Goal: Obtain resource: Obtain resource

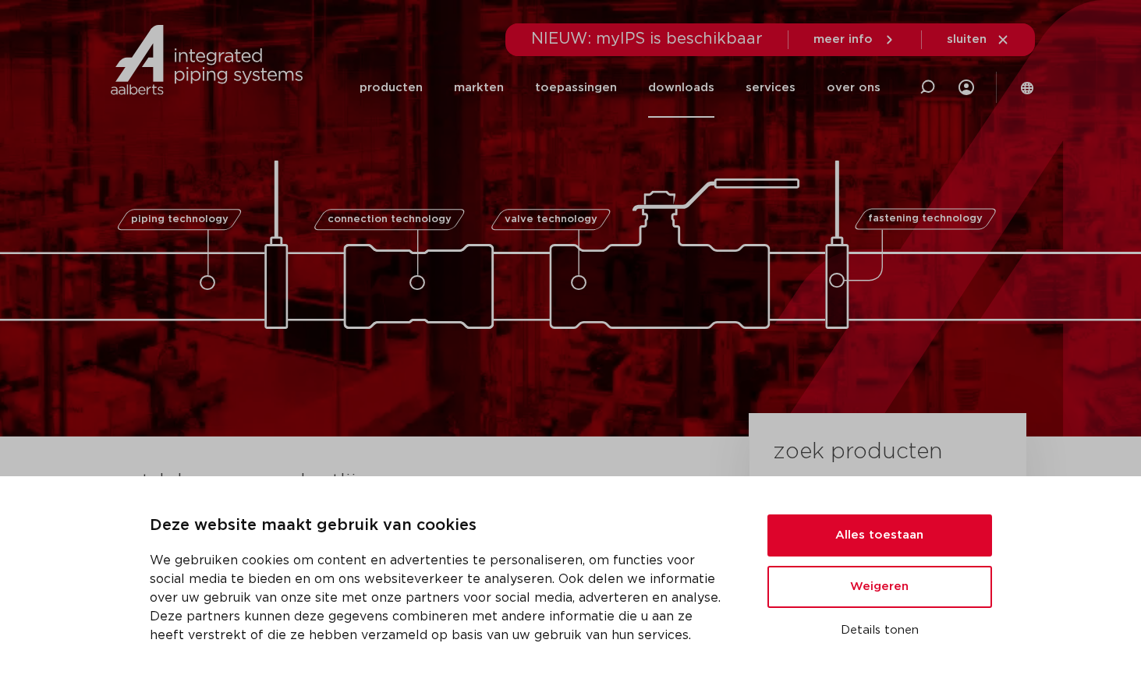
click at [682, 83] on link "downloads" at bounding box center [681, 88] width 66 height 60
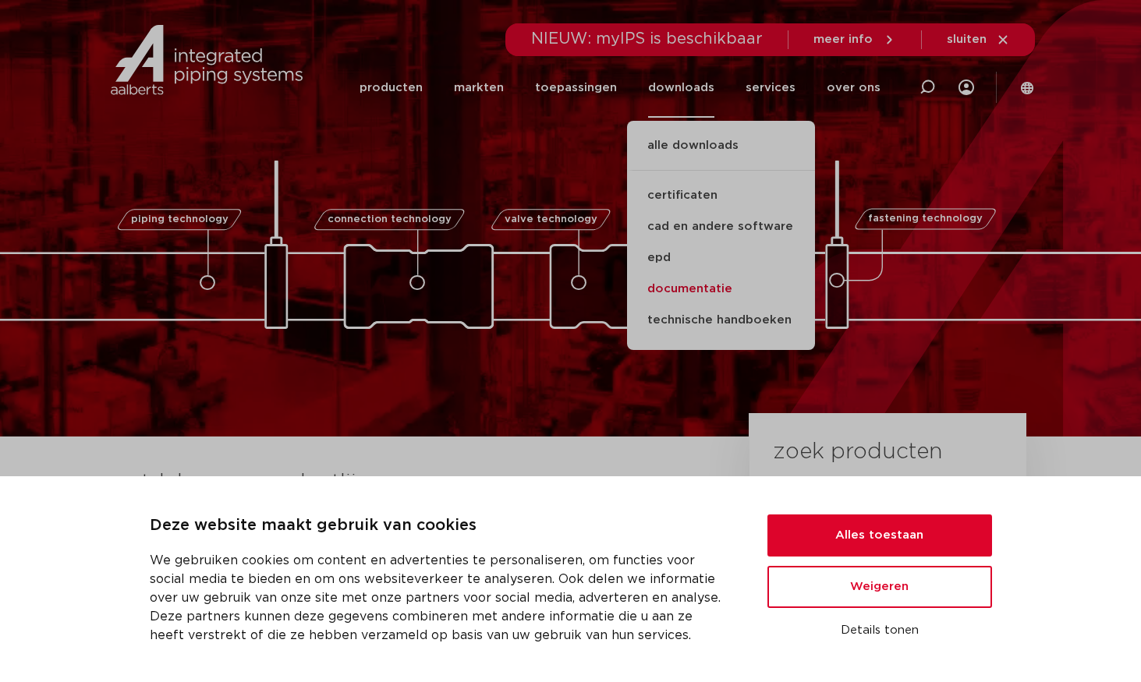
click at [696, 289] on link "documentatie" at bounding box center [721, 289] width 188 height 31
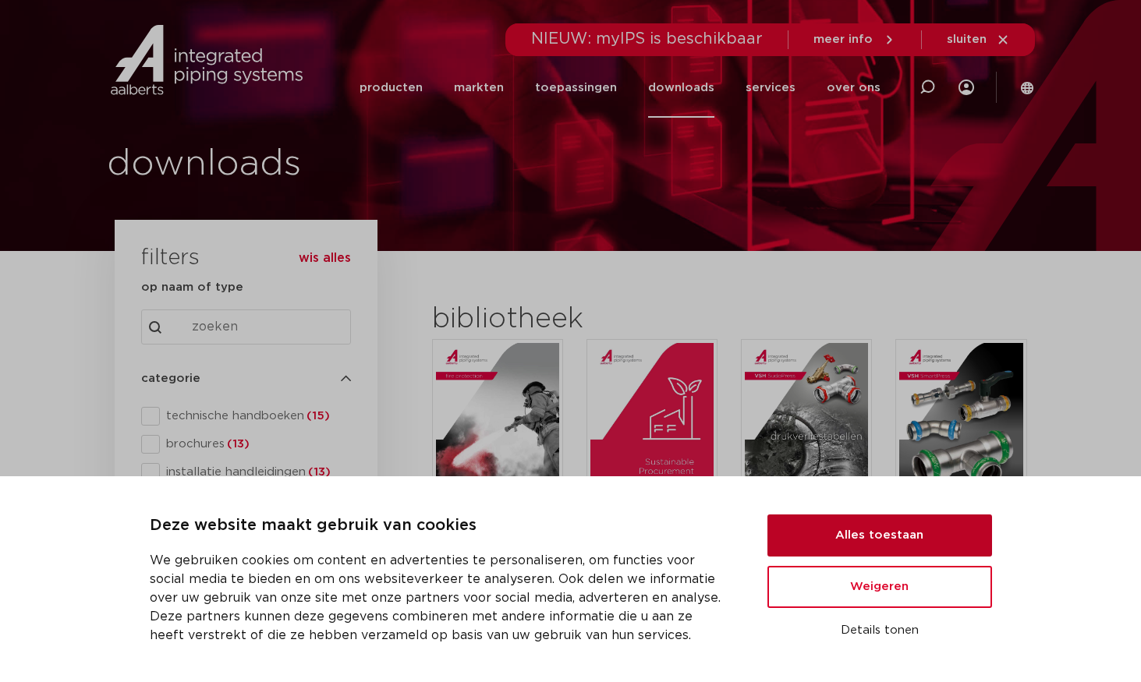
click at [898, 542] on button "Alles toestaan" at bounding box center [879, 536] width 225 height 42
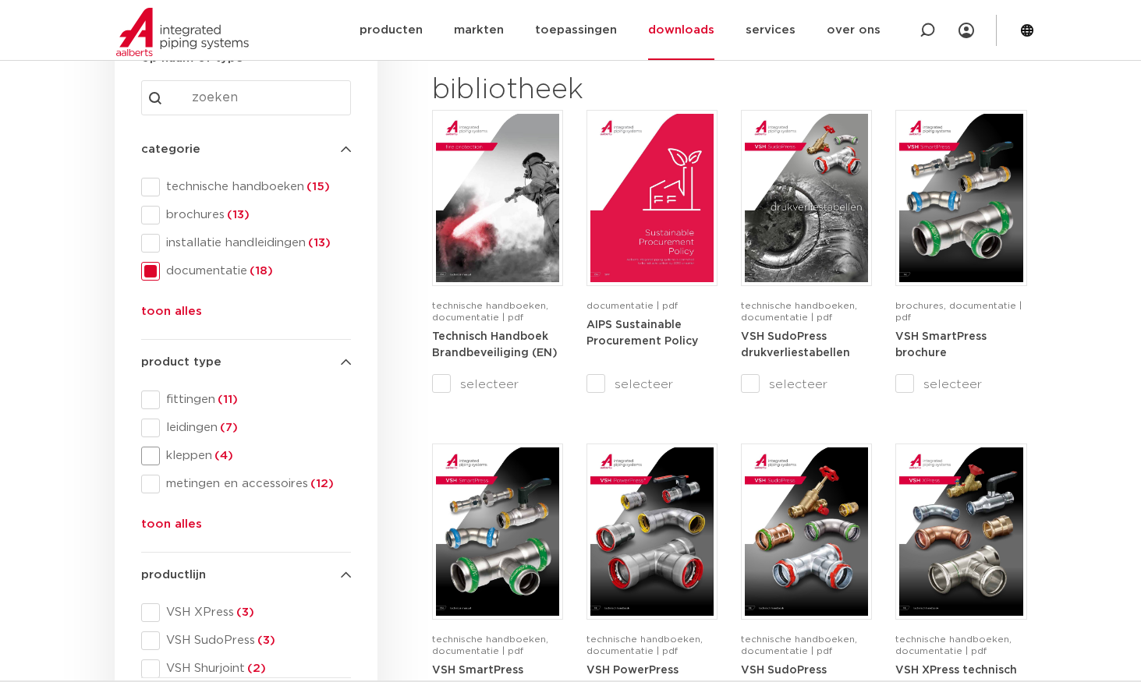
scroll to position [234, 0]
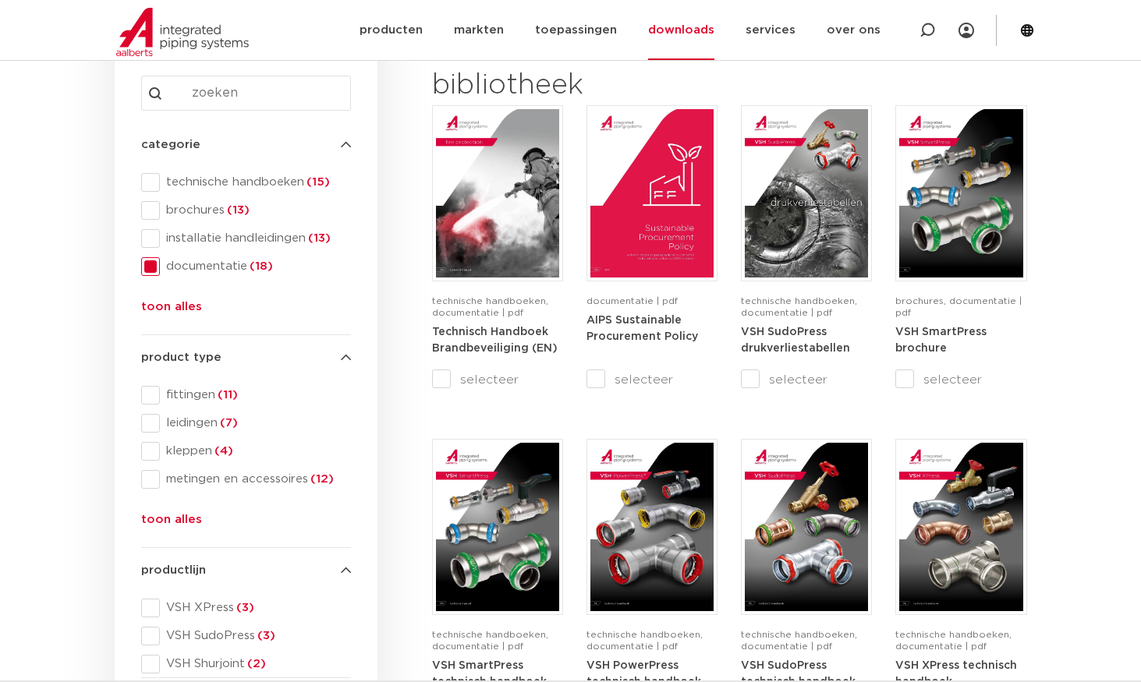
click at [228, 87] on input "Search content" at bounding box center [246, 93] width 210 height 35
type input "conweb"
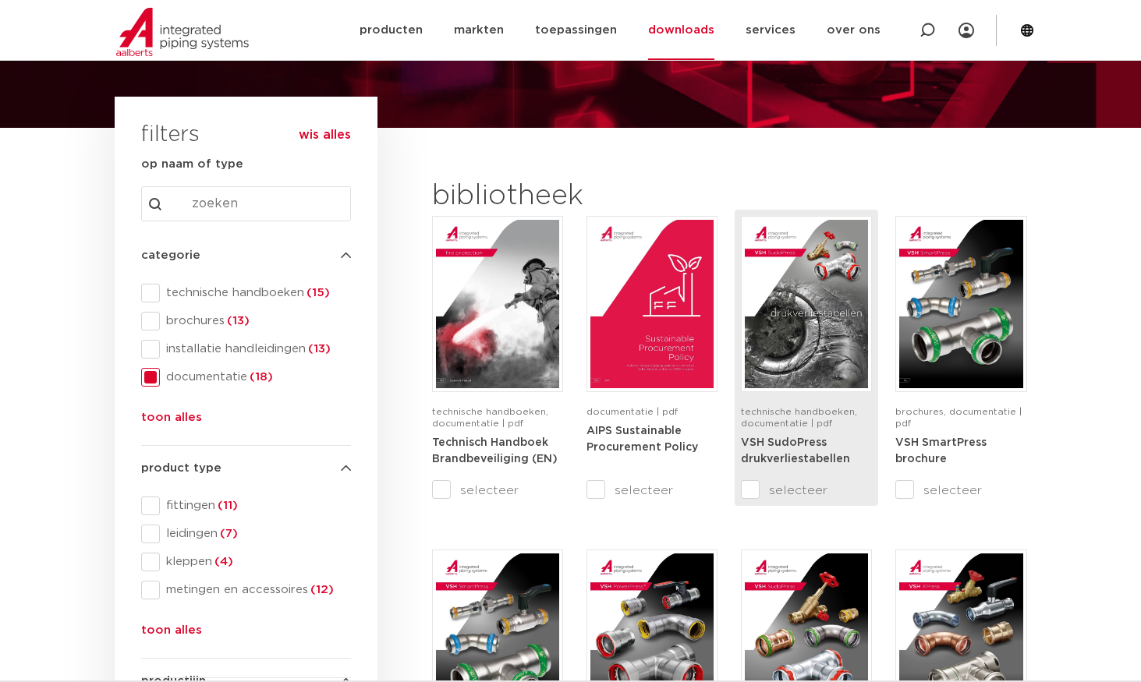
scroll to position [78, 0]
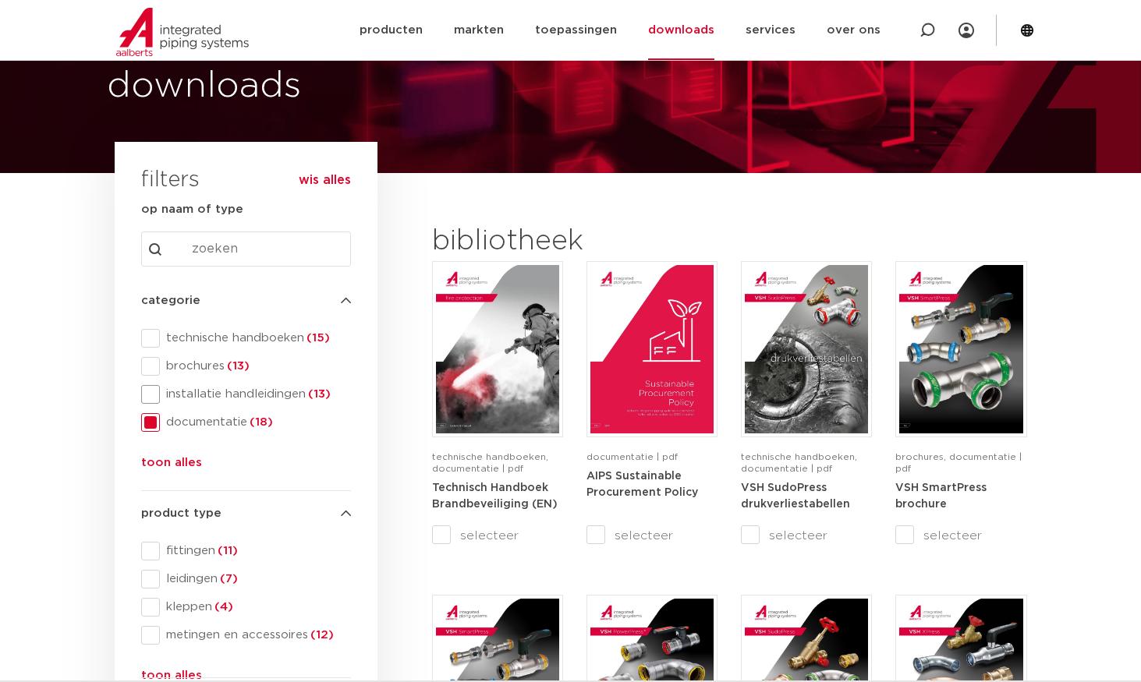
click at [156, 397] on span at bounding box center [150, 394] width 19 height 19
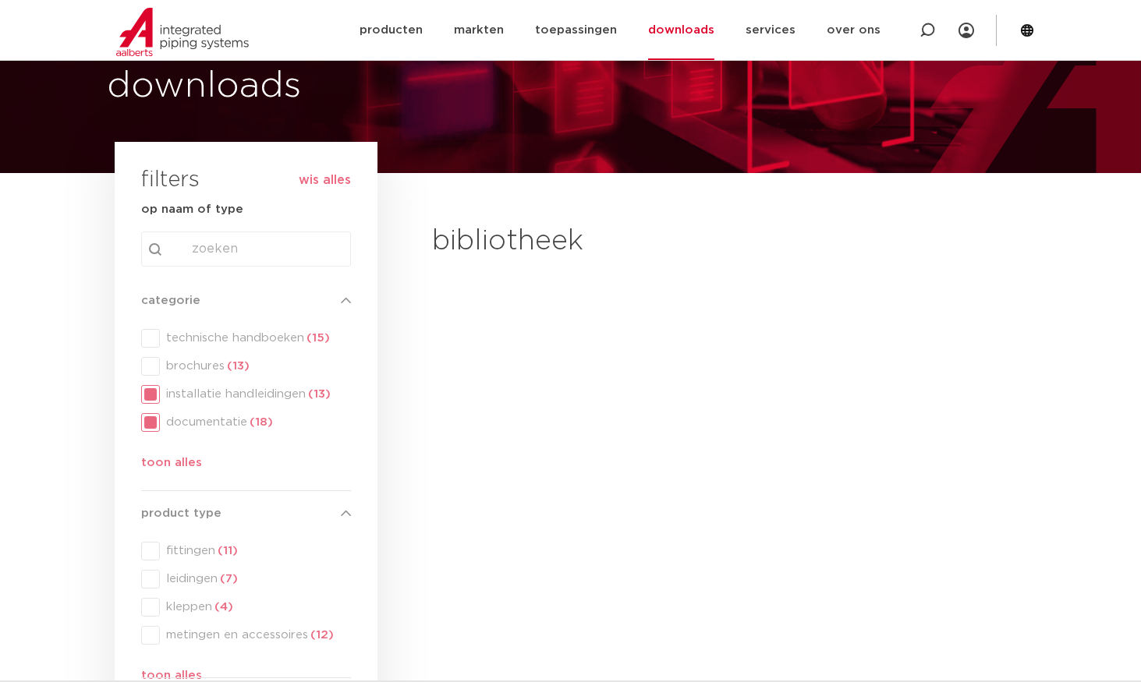
drag, startPoint x: 153, startPoint y: 420, endPoint x: 153, endPoint y: 409, distance: 10.1
click at [153, 419] on div "categorie categorie technische handboeken (15) brochures (13) installatie handl…" at bounding box center [246, 385] width 210 height 187
click at [155, 342] on div "categorie categorie technische handboeken (15) brochures (13) installatie handl…" at bounding box center [246, 385] width 210 height 187
